Goal: Find contact information: Find contact information

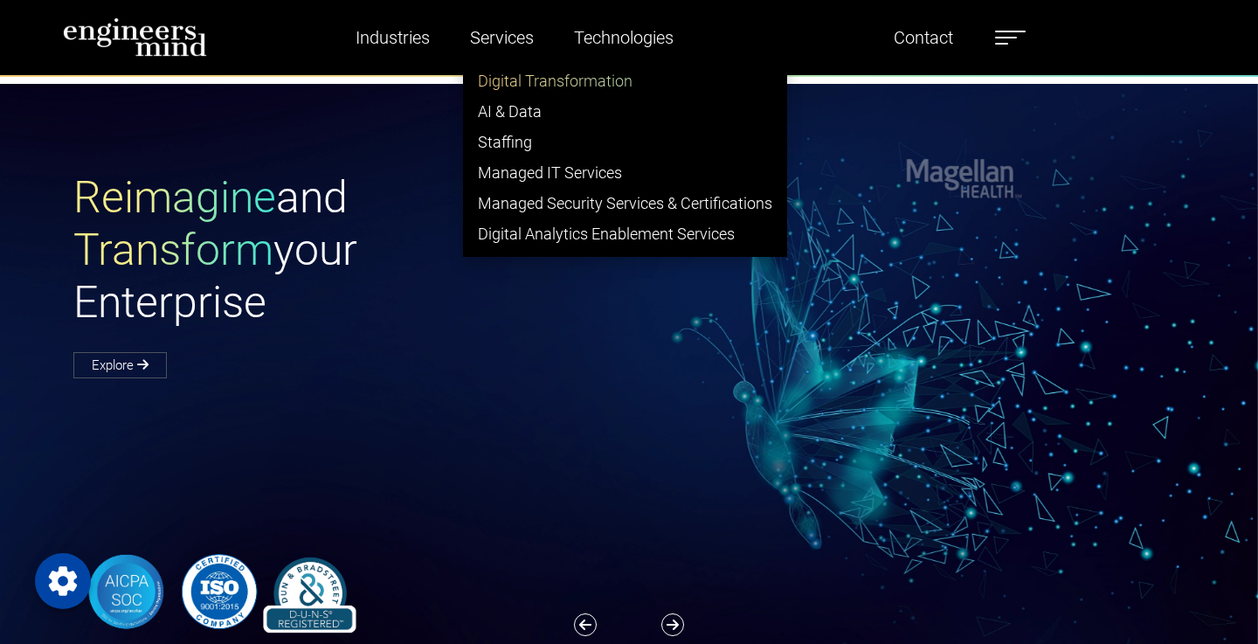
click at [513, 86] on link "Digital Transformation" at bounding box center [625, 81] width 322 height 31
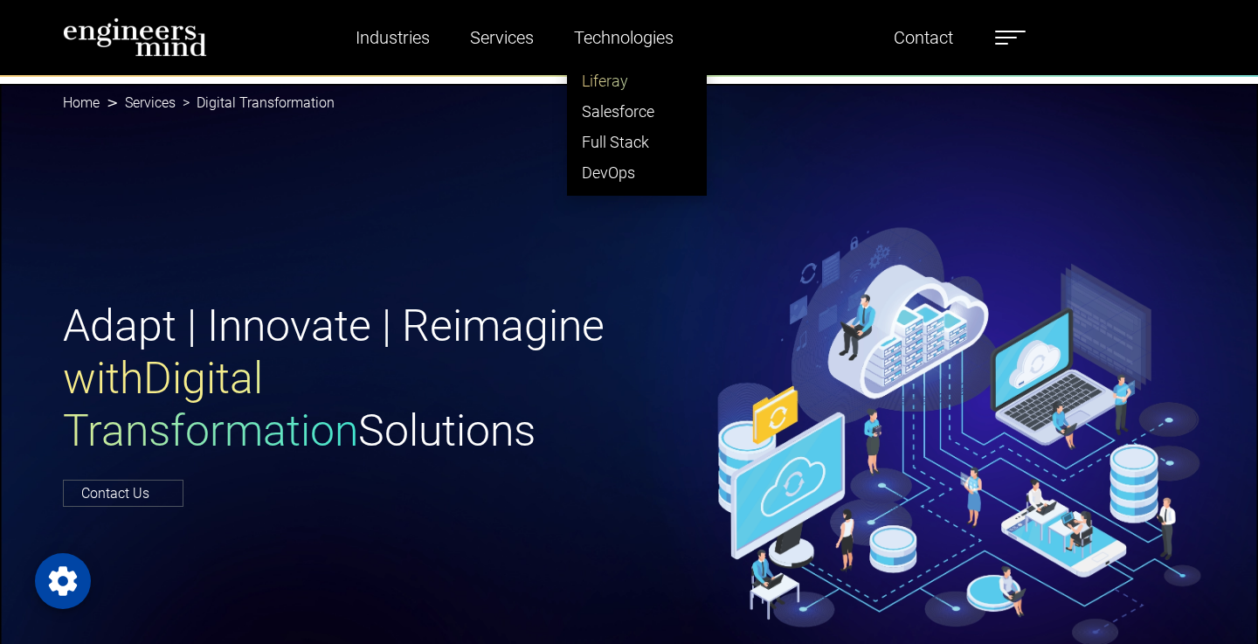
click at [614, 76] on link "Liferay" at bounding box center [637, 81] width 138 height 31
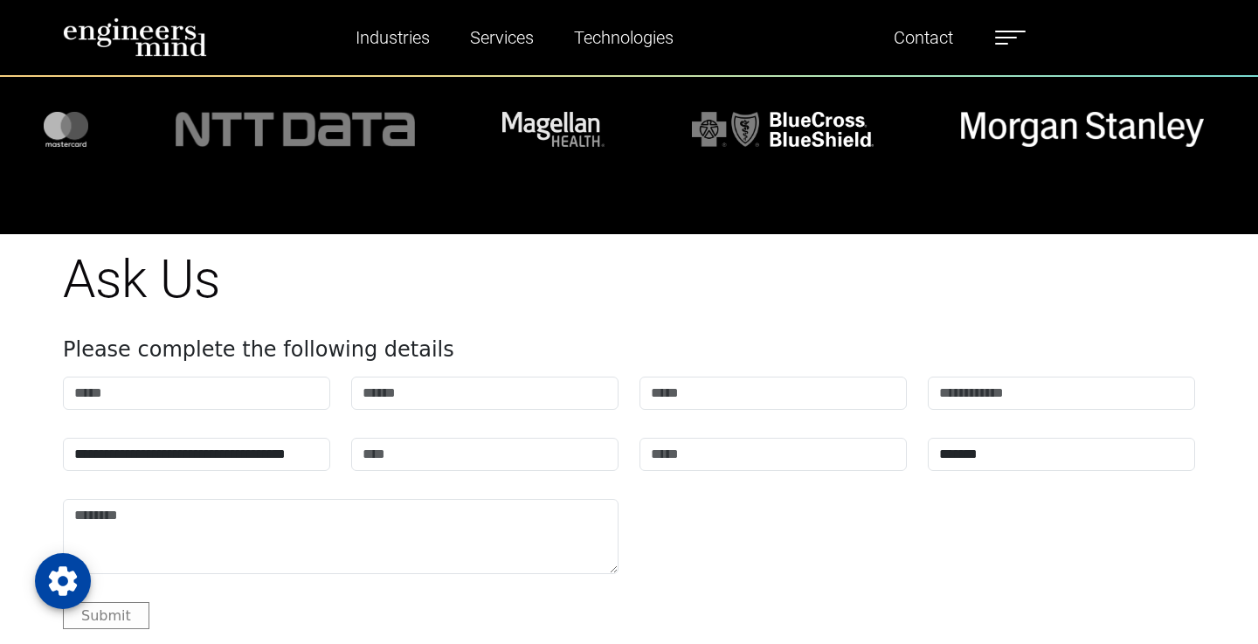
scroll to position [6811, 0]
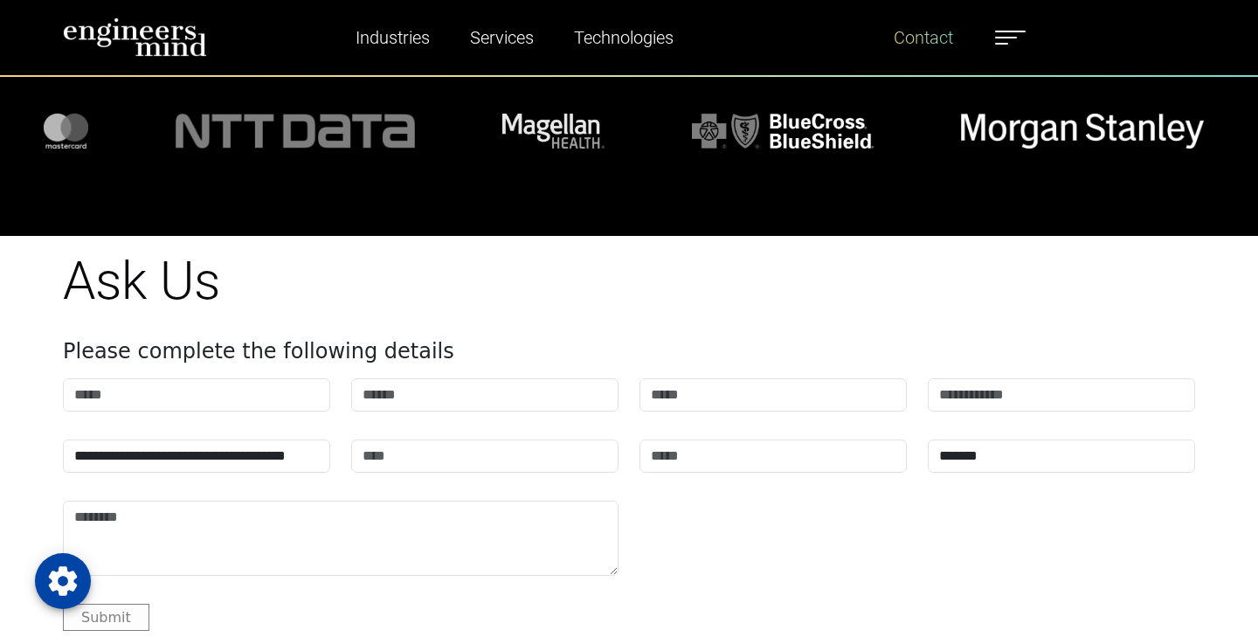
click at [942, 37] on link "Contact" at bounding box center [923, 37] width 73 height 40
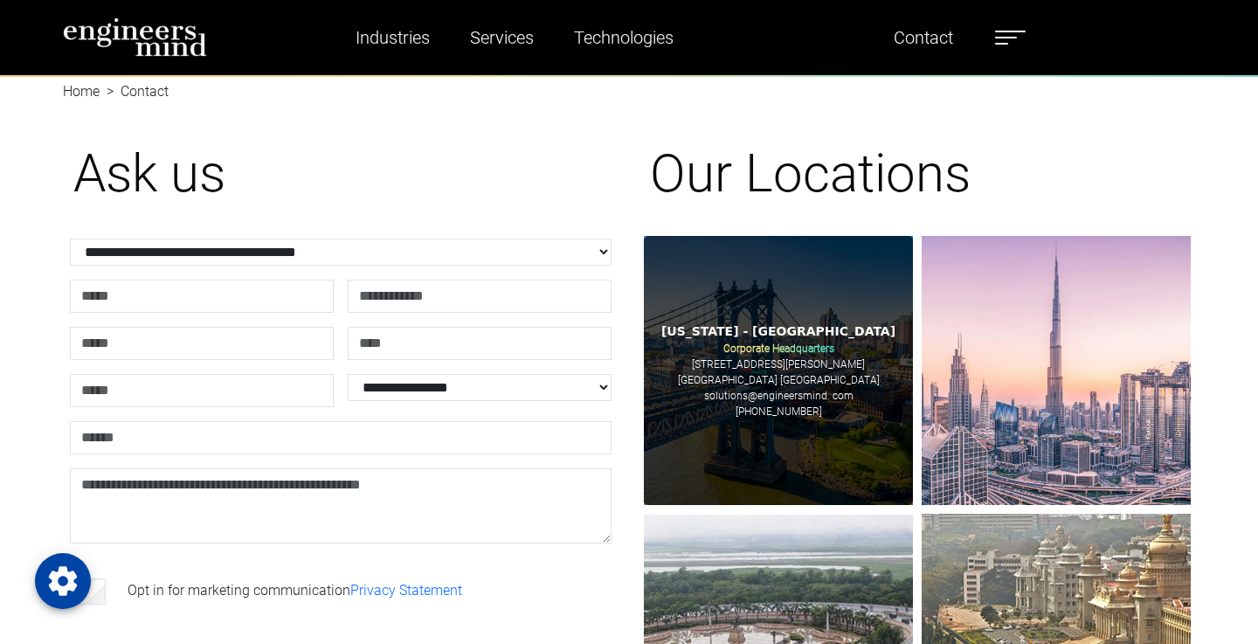
scroll to position [17, 0]
